Goal: Find specific page/section: Find specific page/section

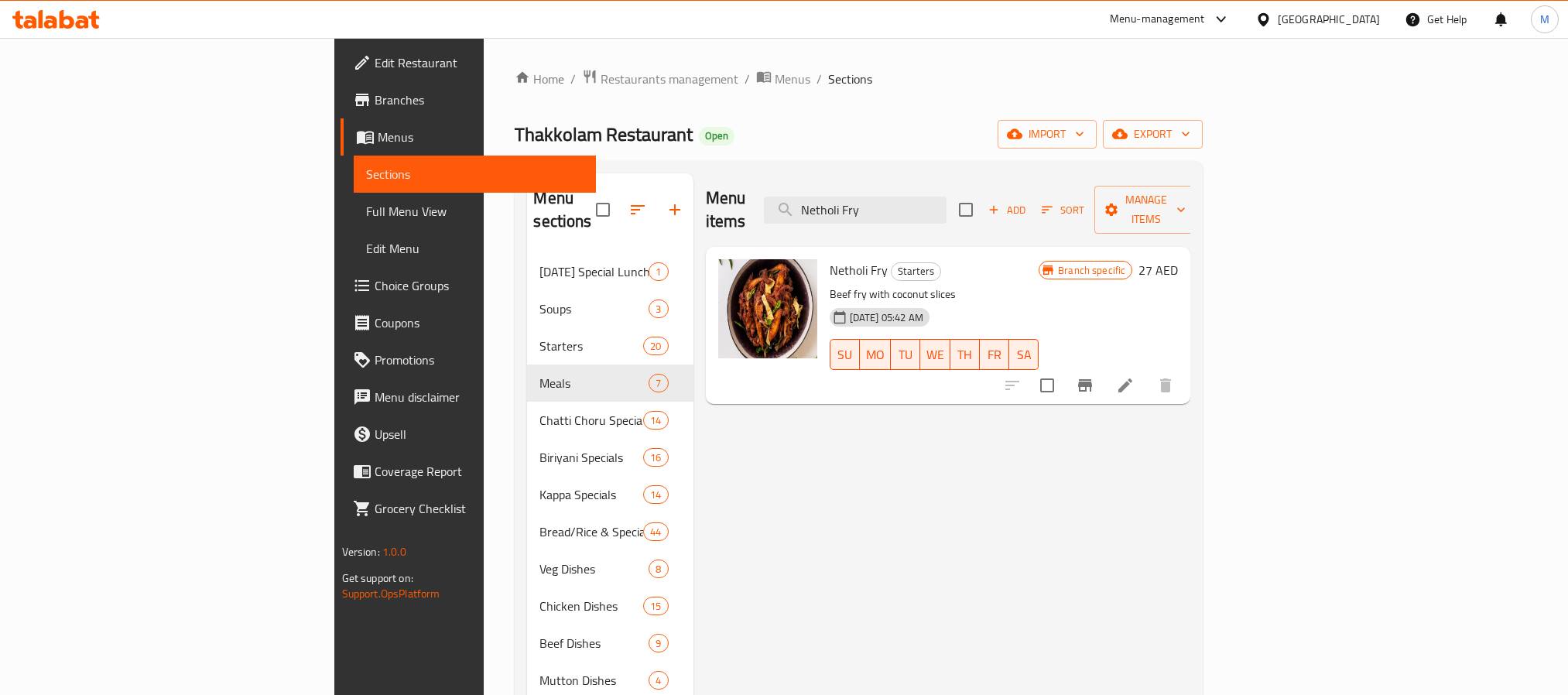
click at [946, 198] on input "Netholi Fry" at bounding box center [855, 210] width 182 height 27
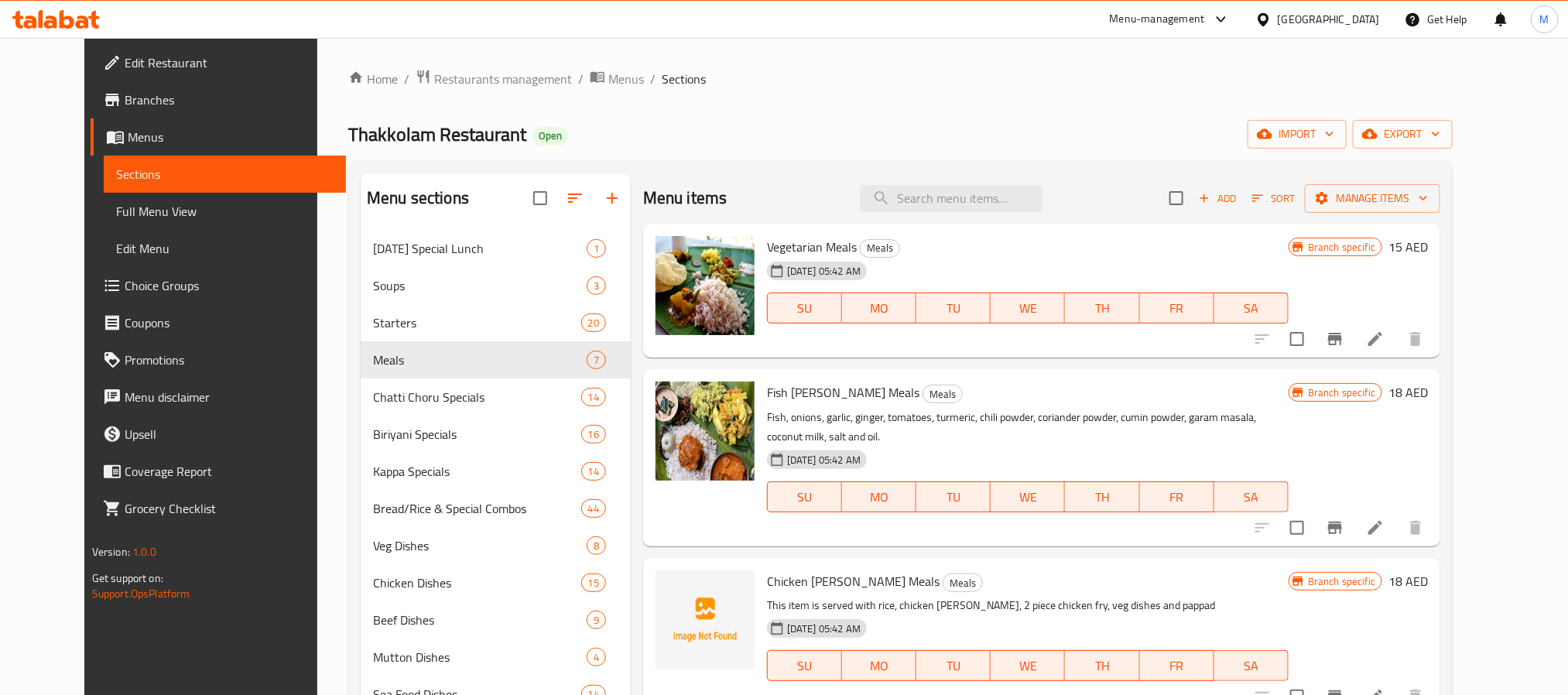
click at [1358, 19] on div "[GEOGRAPHIC_DATA]" at bounding box center [1329, 20] width 102 height 17
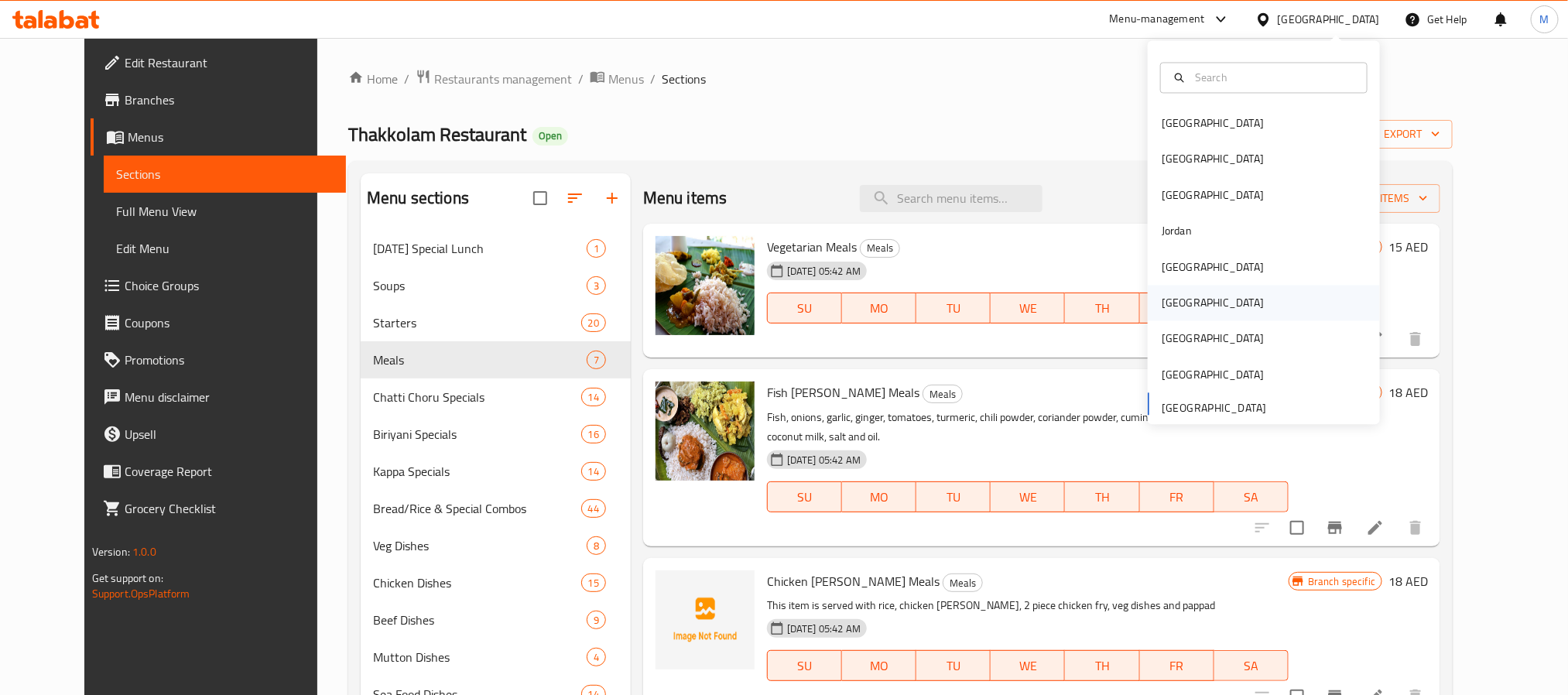
click at [1205, 293] on div "[GEOGRAPHIC_DATA]" at bounding box center [1264, 303] width 232 height 36
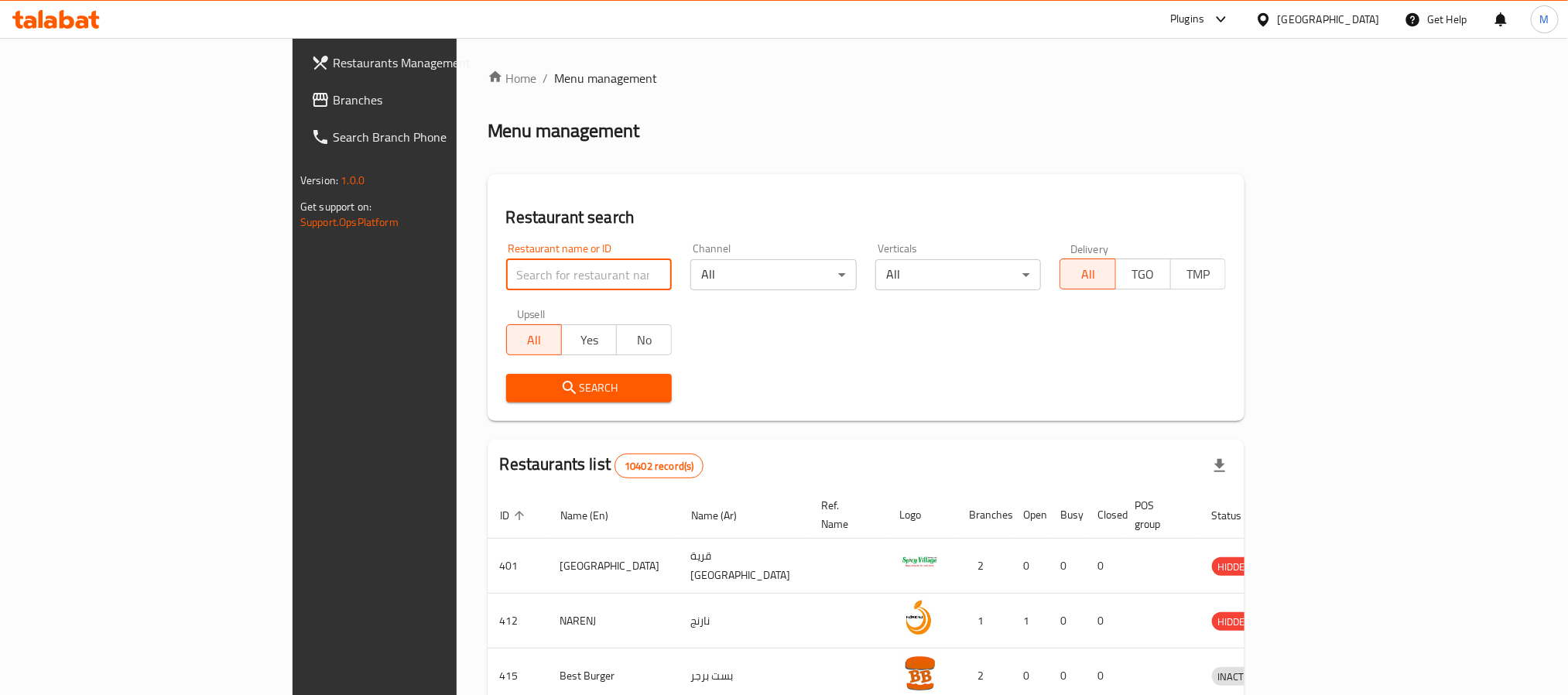
click at [506, 277] on input "search" at bounding box center [589, 274] width 167 height 31
paste input "702111"
type input "702111"
click button "Search" at bounding box center [589, 388] width 167 height 28
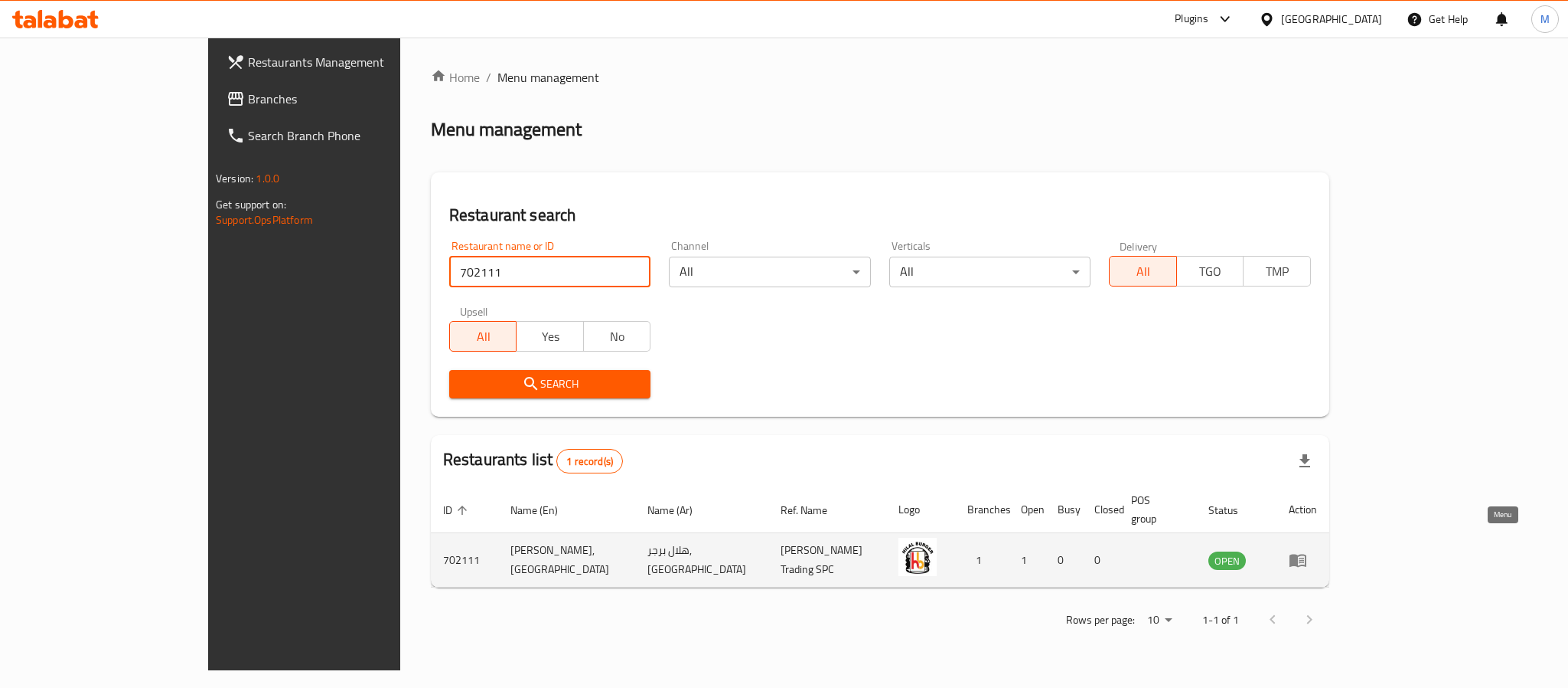
click at [1307, 550] on icon "enhanced table" at bounding box center [1298, 560] width 19 height 19
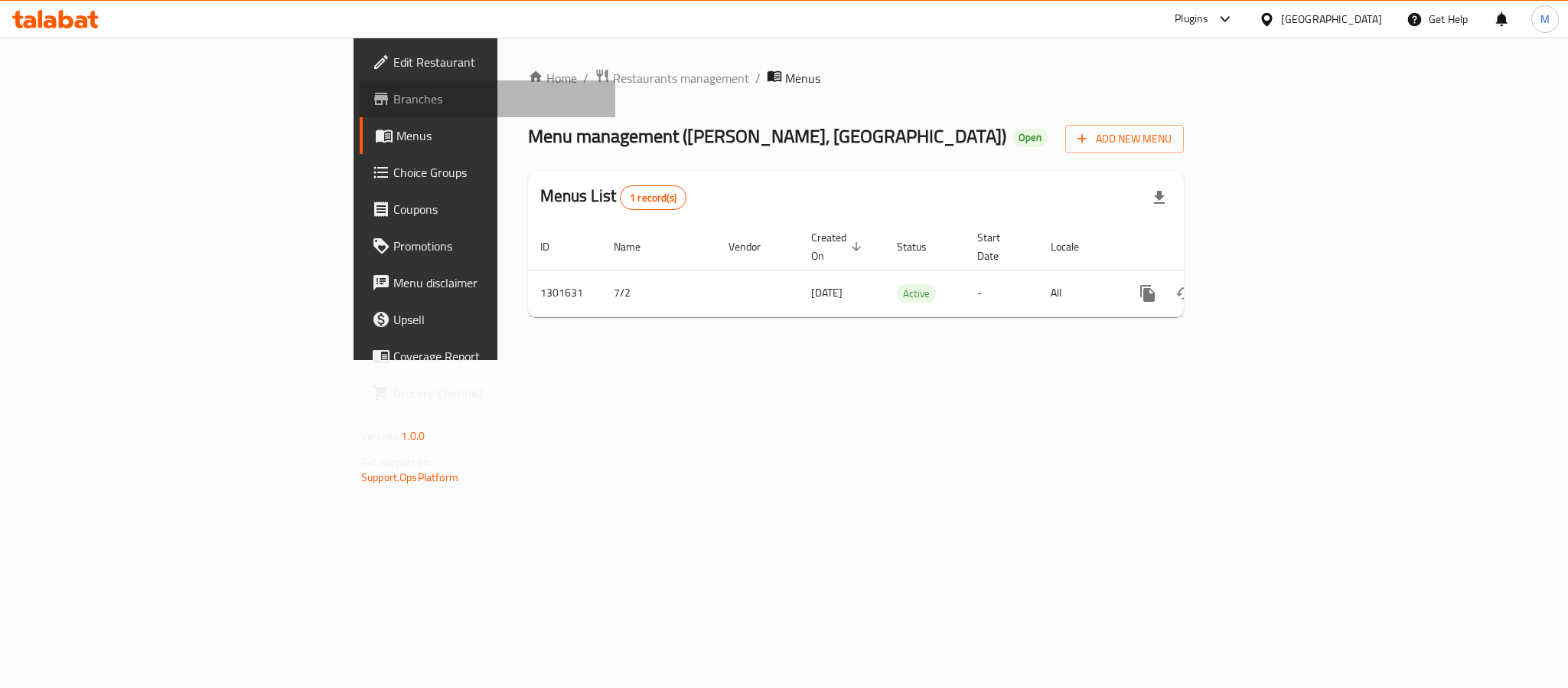
click at [394, 103] on span "Branches" at bounding box center [498, 99] width 209 height 19
